Goal: Transaction & Acquisition: Purchase product/service

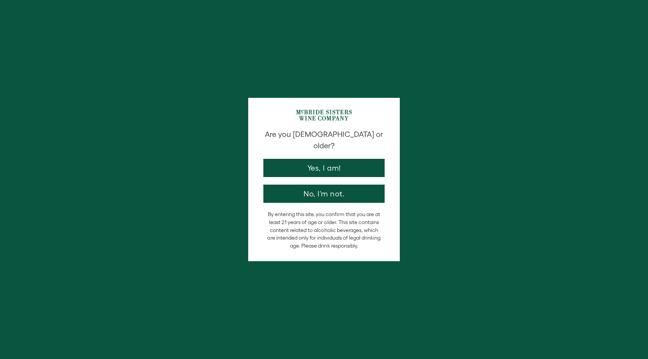
click at [312, 160] on button "Yes, I am!" at bounding box center [323, 168] width 121 height 18
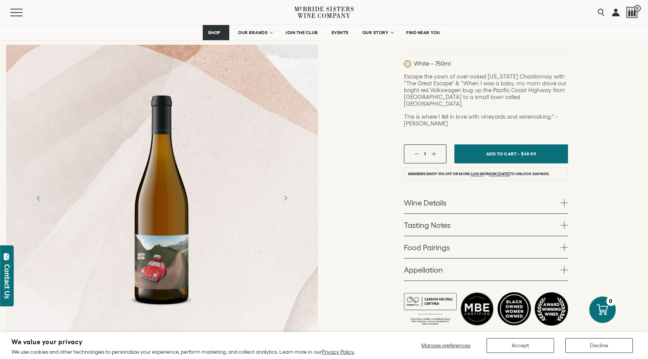
scroll to position [202, 0]
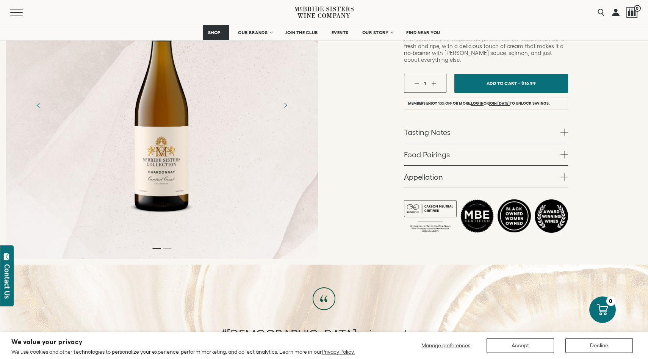
scroll to position [177, 0]
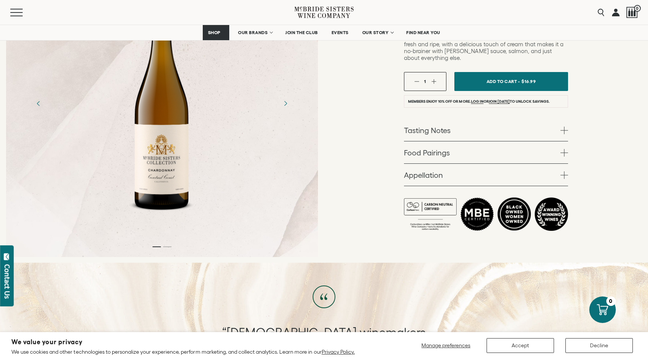
click at [422, 119] on link "Tasting Notes" at bounding box center [486, 130] width 164 height 22
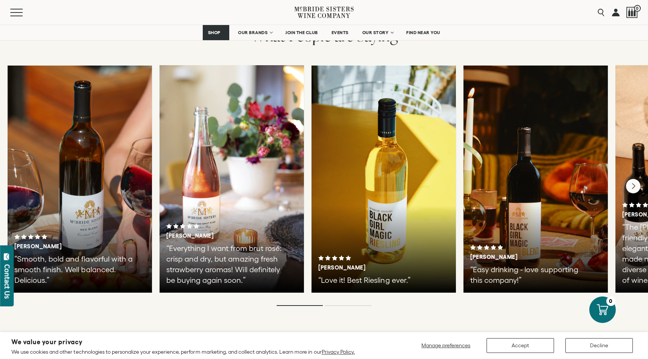
scroll to position [1772, 0]
